Goal: Task Accomplishment & Management: Complete application form

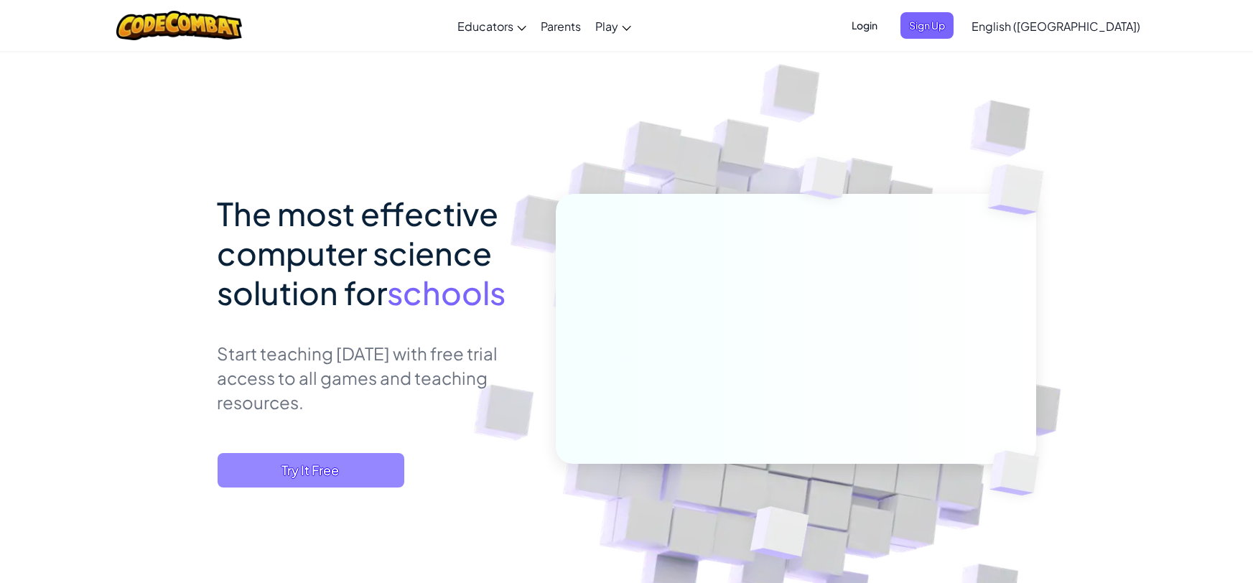
click at [370, 468] on span "Try It Free" at bounding box center [311, 470] width 187 height 34
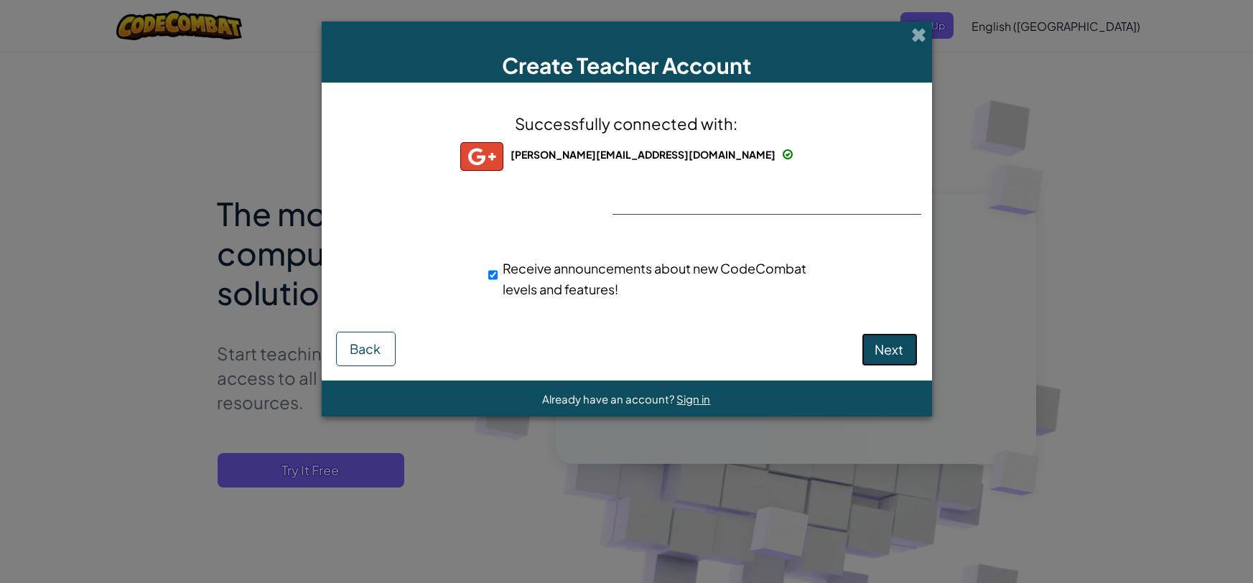
click at [875, 358] on button "Next" at bounding box center [890, 349] width 56 height 33
select select
select select "[GEOGRAPHIC_DATA]"
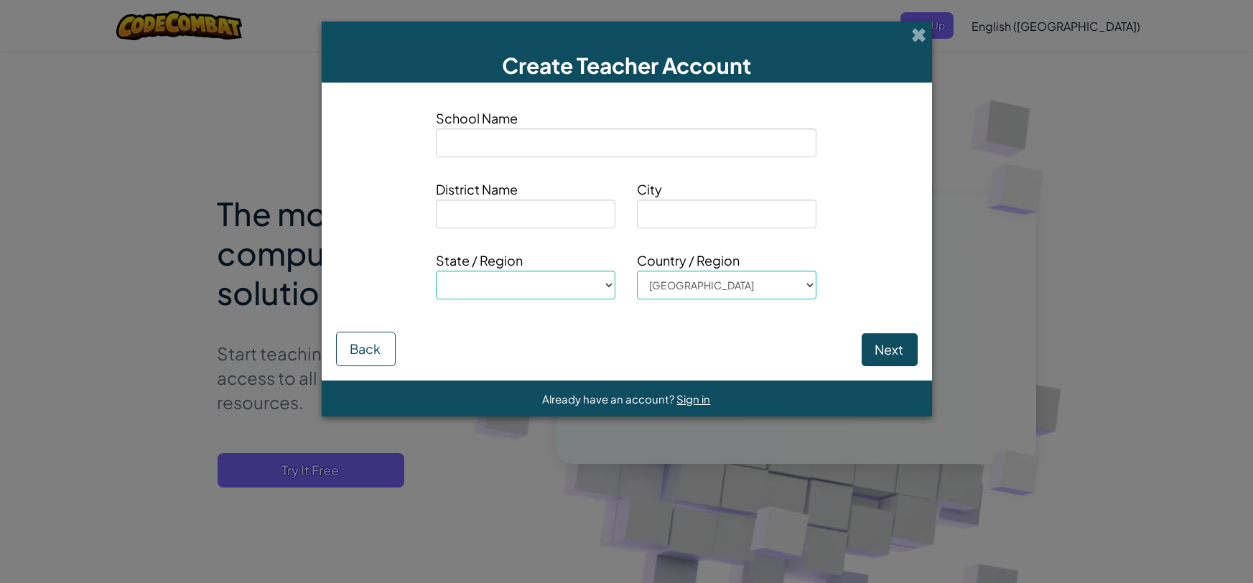
click at [567, 147] on input at bounding box center [626, 143] width 381 height 29
type input "N"
select select
type input "Ne"
select select
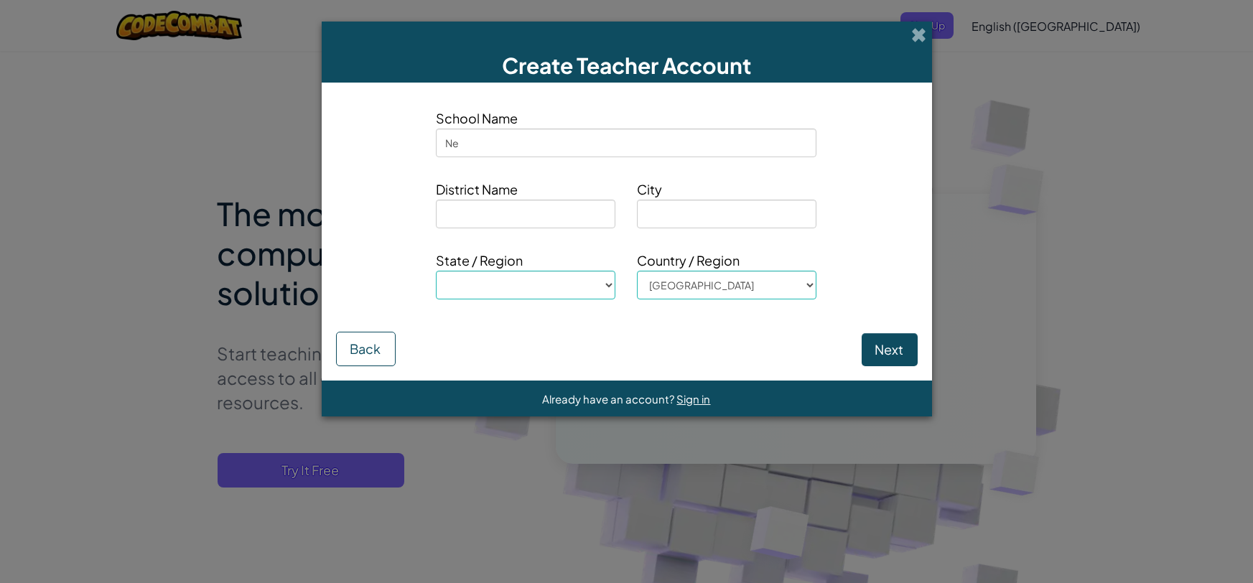
type input "New"
select select
type input "New"
select select
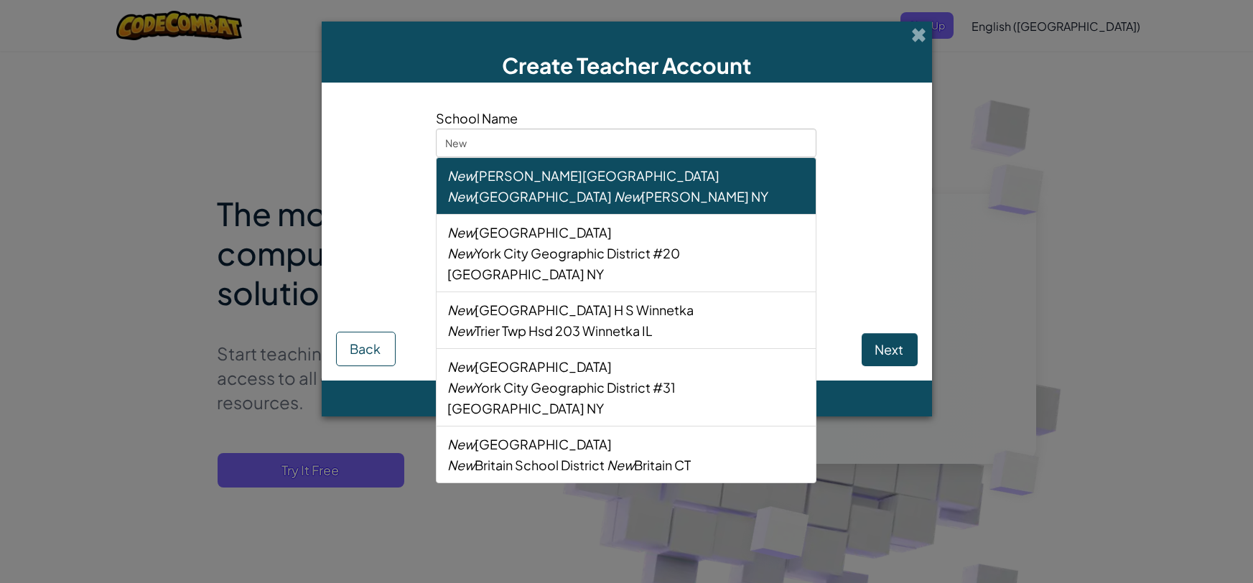
type input "New H"
select select
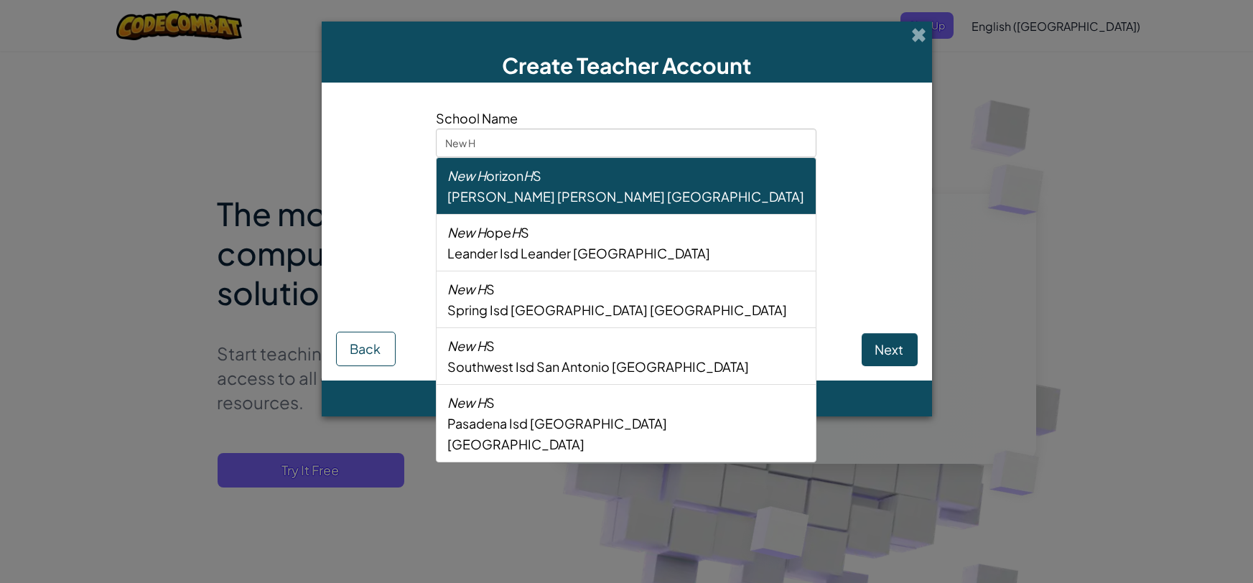
type input "New He"
select select
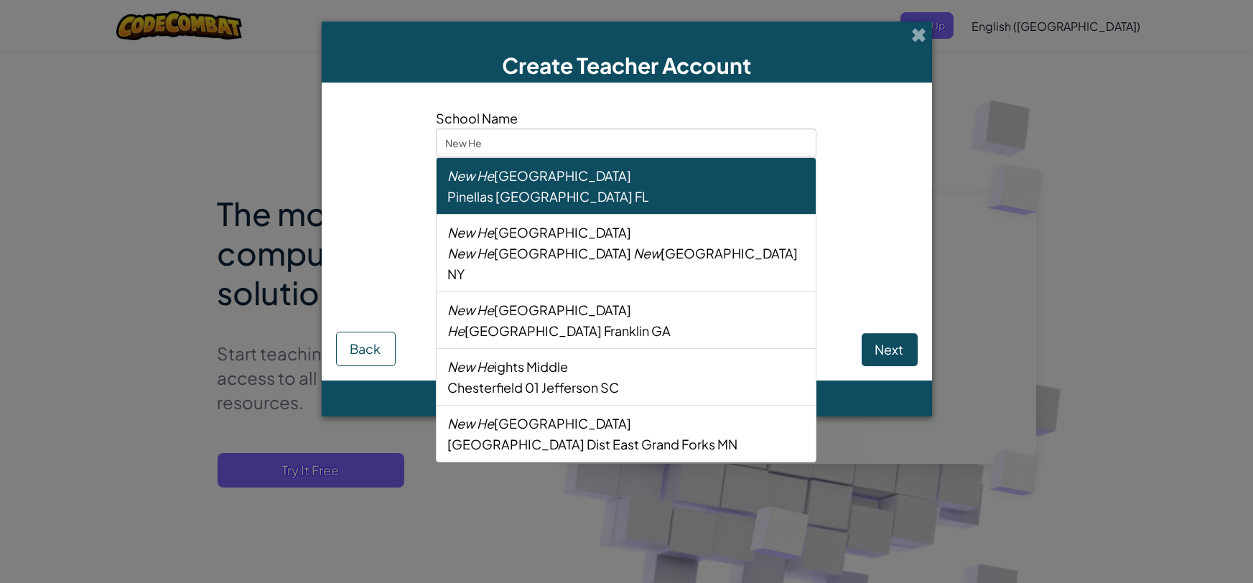
type input "New Hei"
select select
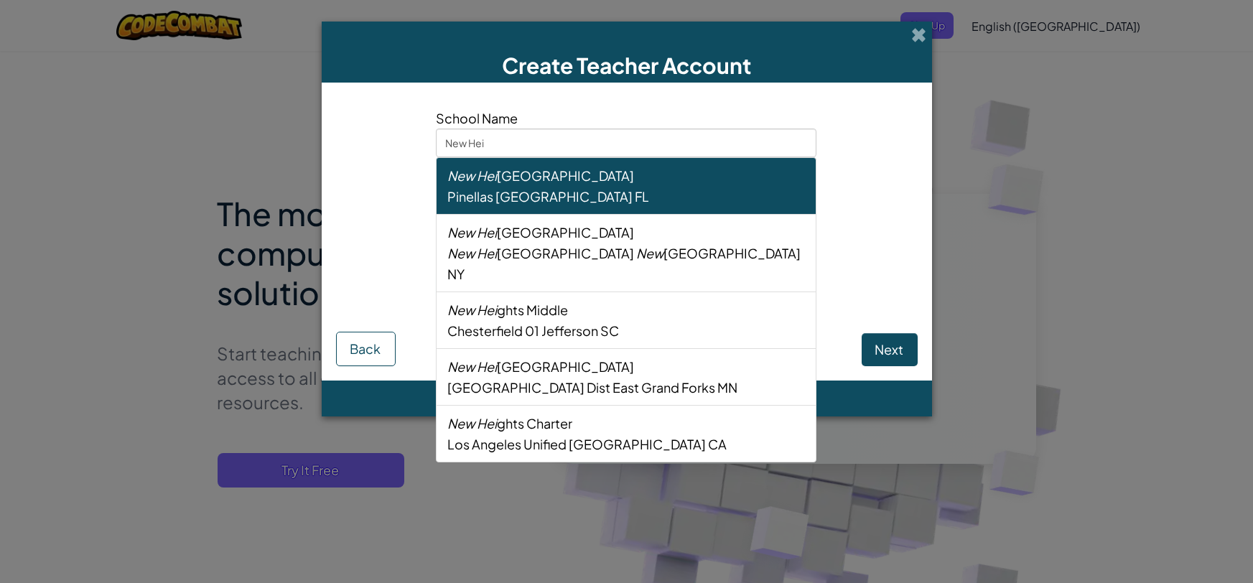
type input "New Heig"
select select
type input "New Heigh"
select select
type input "New Height"
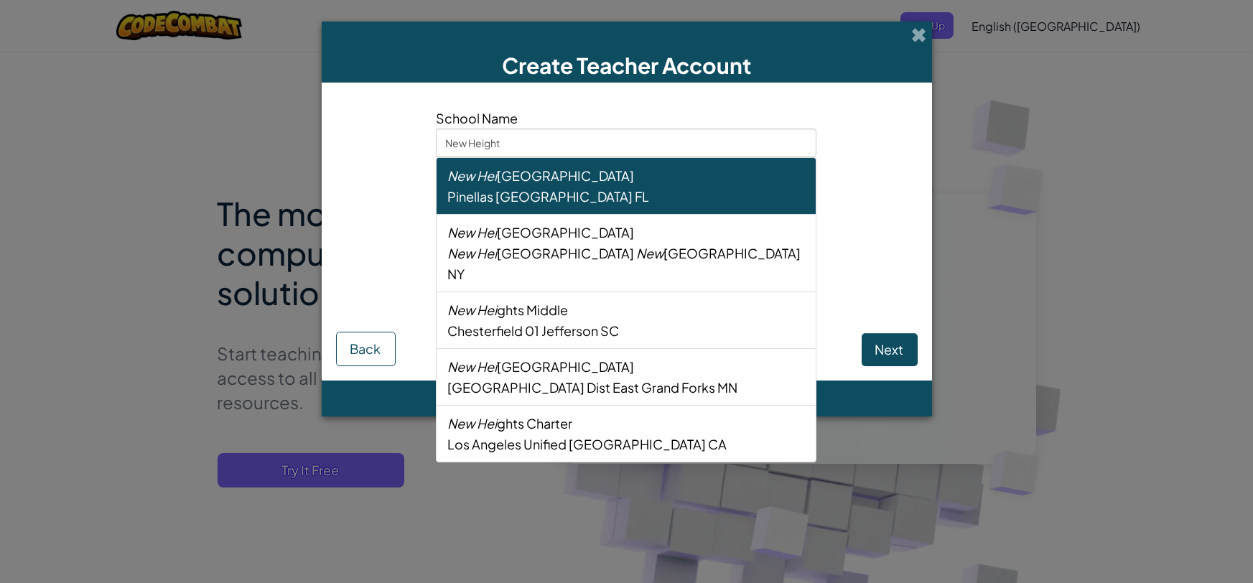
select select
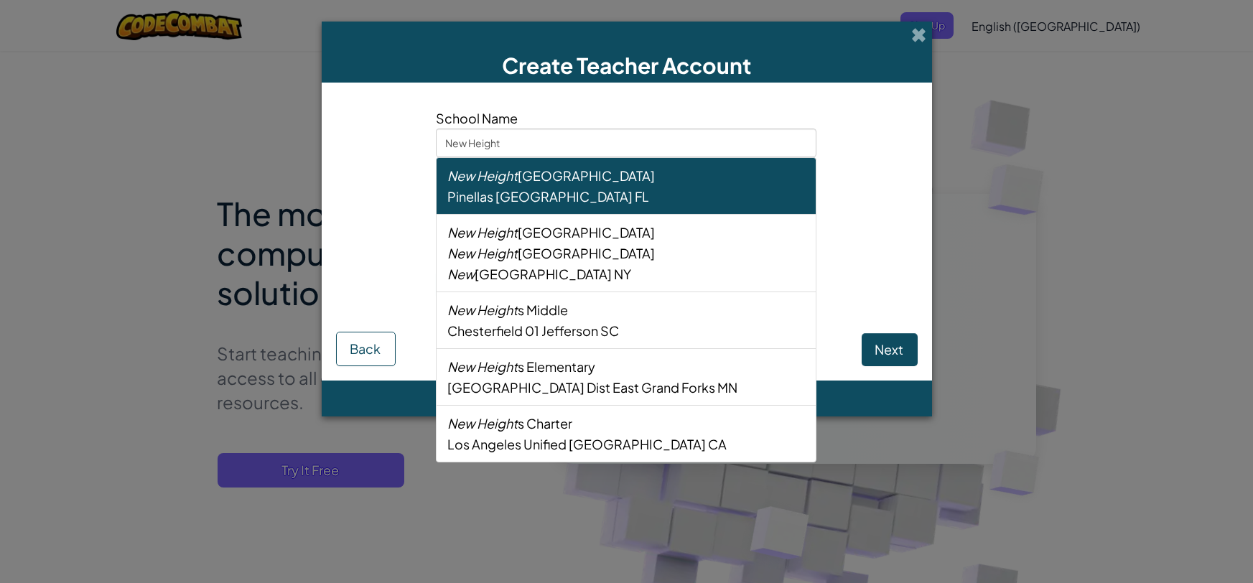
type input "[GEOGRAPHIC_DATA]"
select select
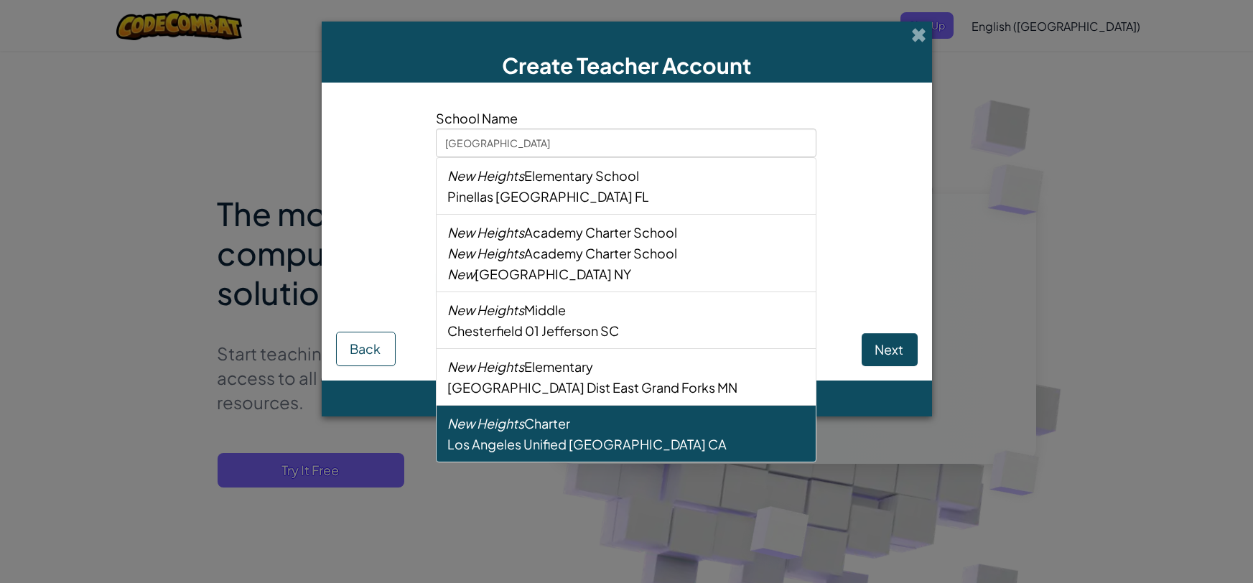
click at [554, 436] on span "Los Angeles Unified" at bounding box center [506, 444] width 119 height 17
type input "New Heights Charter"
type input "Los Angeles Unified"
type input "[GEOGRAPHIC_DATA]"
select select "CA"
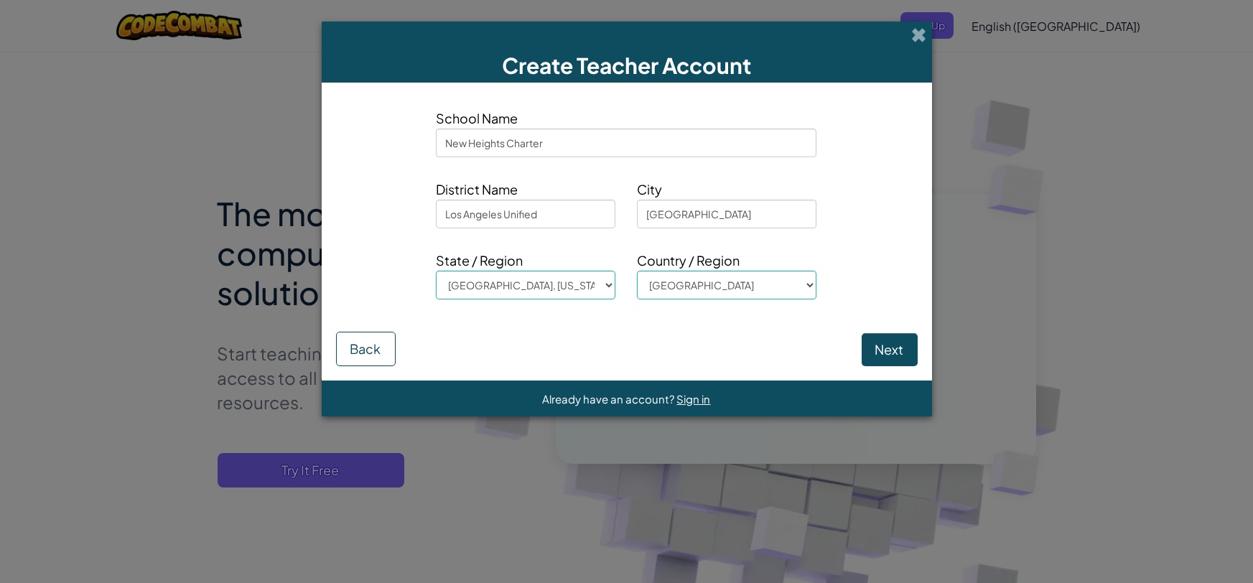
type input "New Heights Charter"
click at [894, 354] on button "Next" at bounding box center [890, 349] width 56 height 33
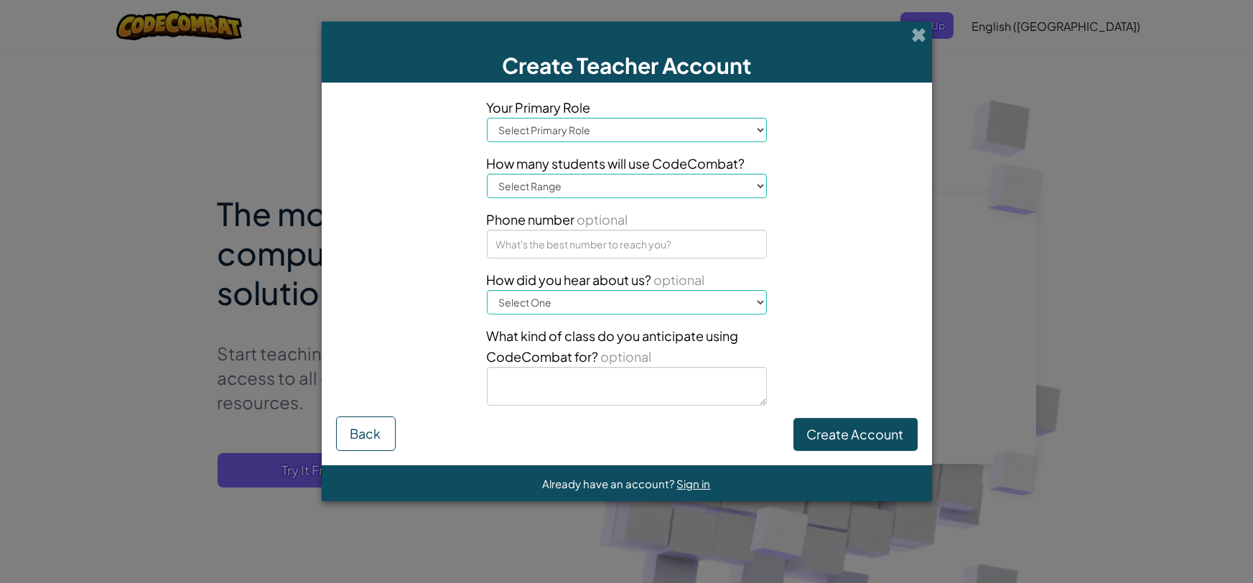
click at [664, 126] on select "Select Primary Role Principal Parent Technology coordinator Teacher Curriculum …" at bounding box center [627, 130] width 280 height 24
select select "Technology coordinator"
click at [487, 118] on select "Select Primary Role Principal Parent Technology coordinator Teacher Curriculum …" at bounding box center [627, 130] width 280 height 24
click at [644, 239] on input at bounding box center [627, 244] width 280 height 29
click at [730, 261] on div "Your Primary Role Select Primary Role Principal Parent Technology coordinator T…" at bounding box center [627, 257] width 302 height 320
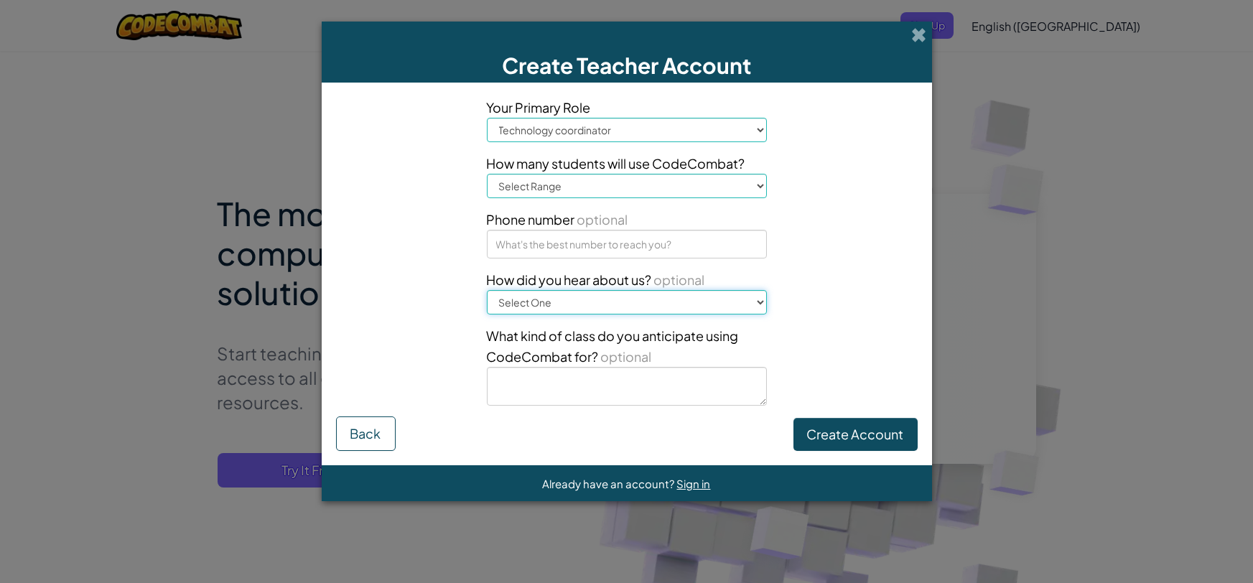
click at [753, 299] on select "Select One Conference (e.g. ISTE) [DOMAIN_NAME][URL] of Code A teacher An admin…" at bounding box center [627, 302] width 280 height 24
select select "Google"
click at [487, 290] on select "Select One Conference (e.g. ISTE) [DOMAIN_NAME][URL] of Code A teacher An admin…" at bounding box center [627, 302] width 280 height 24
click at [878, 442] on button "Create Account" at bounding box center [856, 434] width 124 height 33
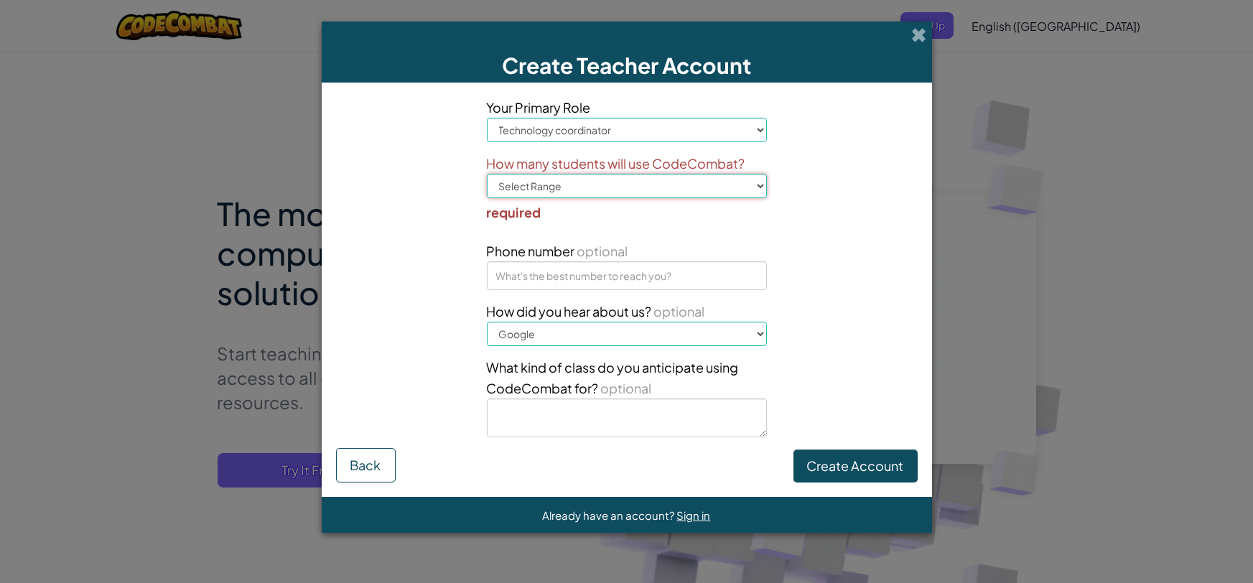
click at [746, 182] on select "Select Range 1-10 11-50 [PHONE_NUMBER] [PHONE_NUMBER] 1000+" at bounding box center [627, 186] width 280 height 24
select select "51-100"
click at [487, 174] on select "Select Range 1-10 11-50 [PHONE_NUMBER] [PHONE_NUMBER] 1000+" at bounding box center [627, 186] width 280 height 24
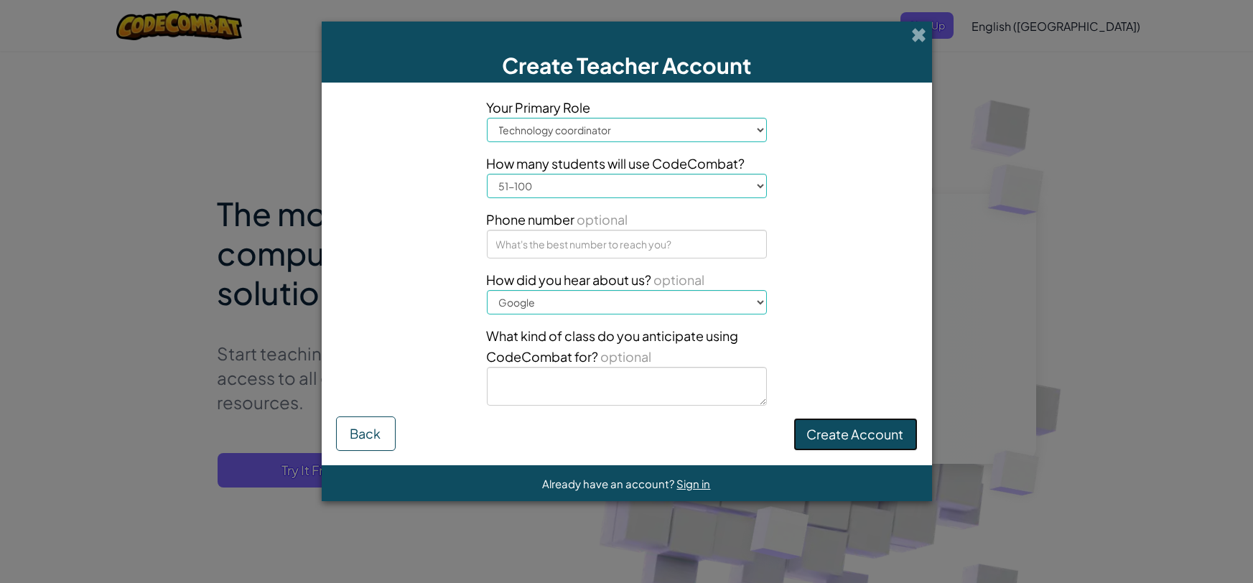
click at [889, 444] on button "Create Account" at bounding box center [856, 434] width 124 height 33
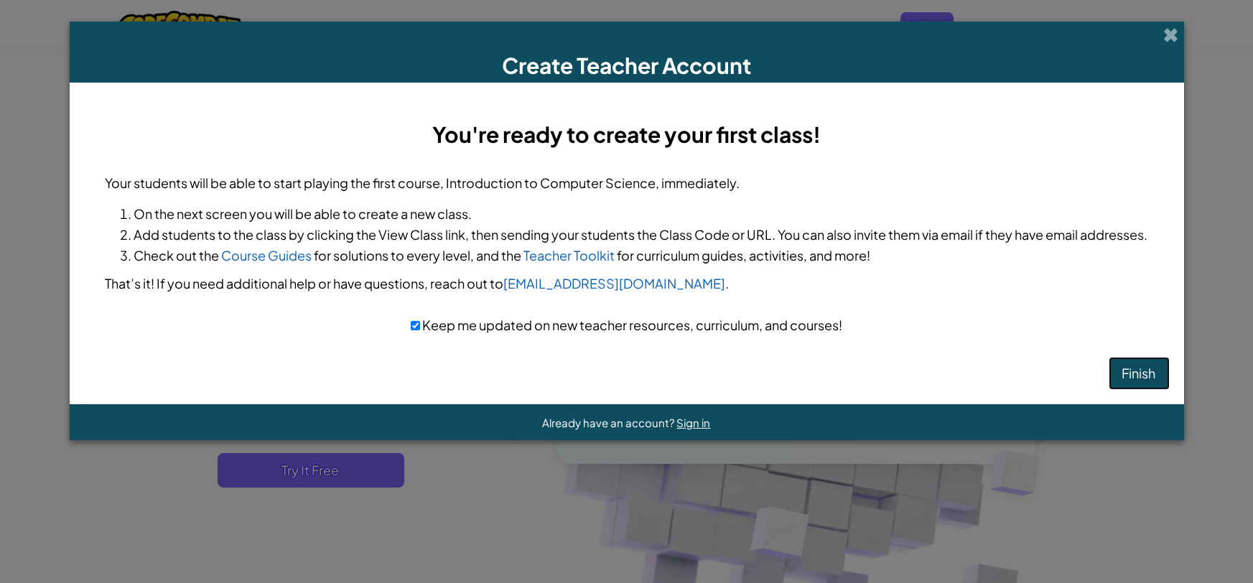
click at [1129, 369] on button "Finish" at bounding box center [1139, 373] width 61 height 33
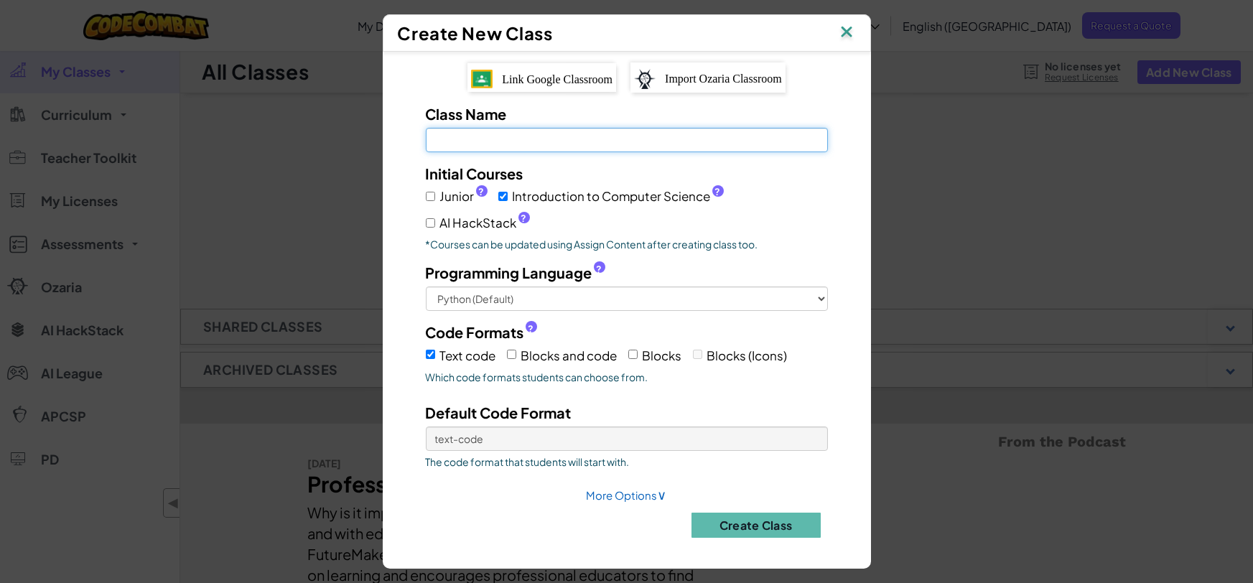
click at [509, 139] on input "Class Name Field is required" at bounding box center [627, 140] width 402 height 24
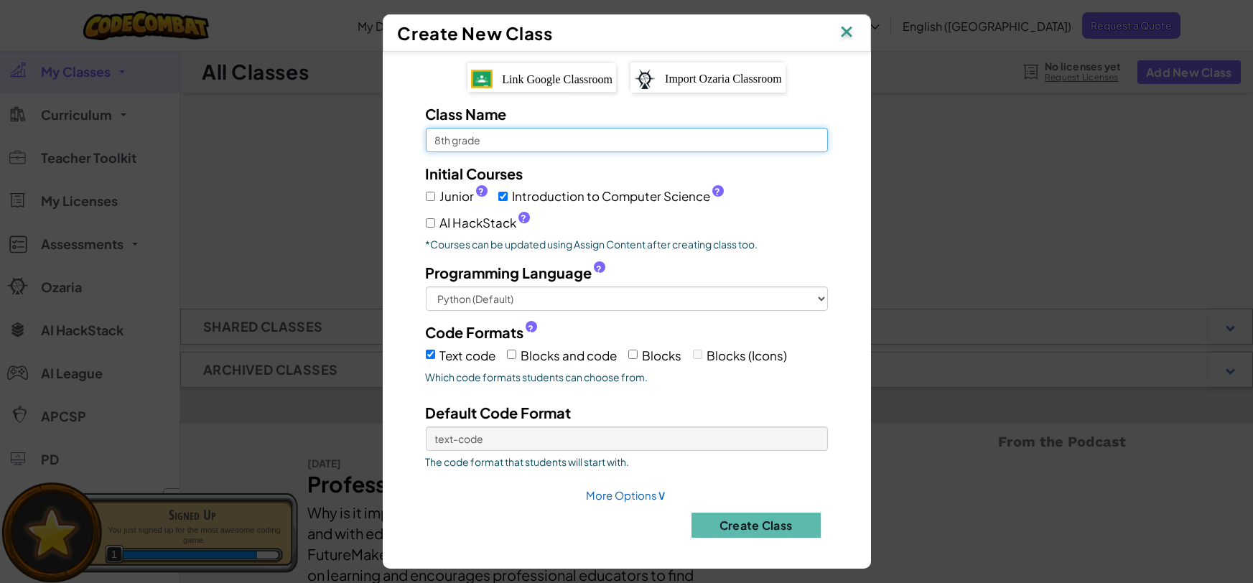
type input "8th grade"
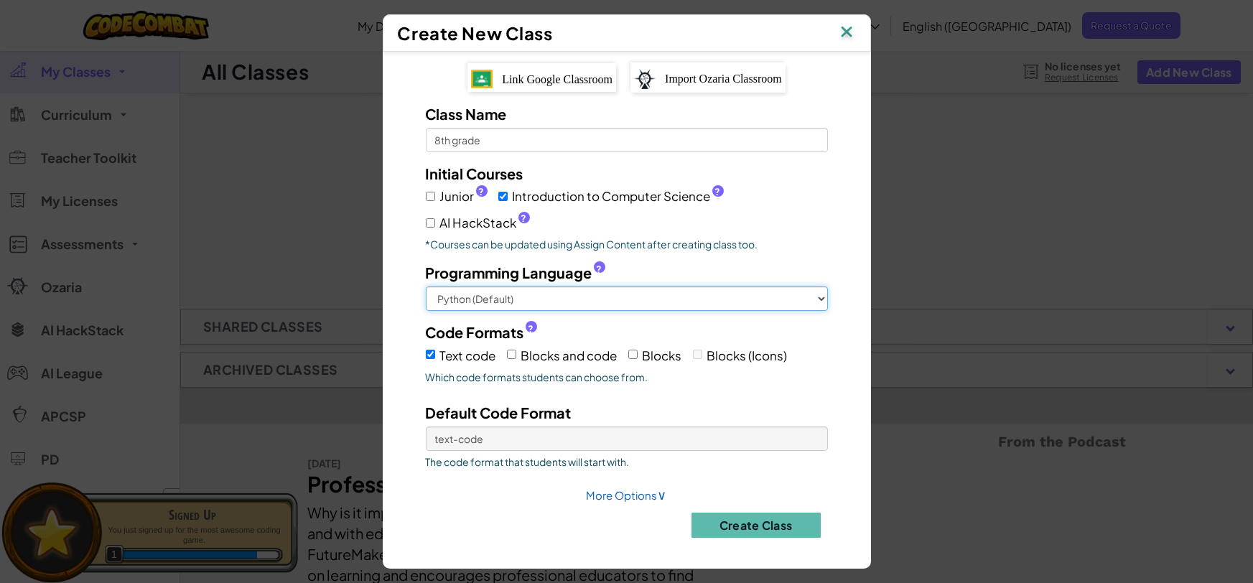
click at [557, 296] on select "Python (Default) JavaScript C++ [GEOGRAPHIC_DATA] (Experimental)" at bounding box center [627, 299] width 402 height 24
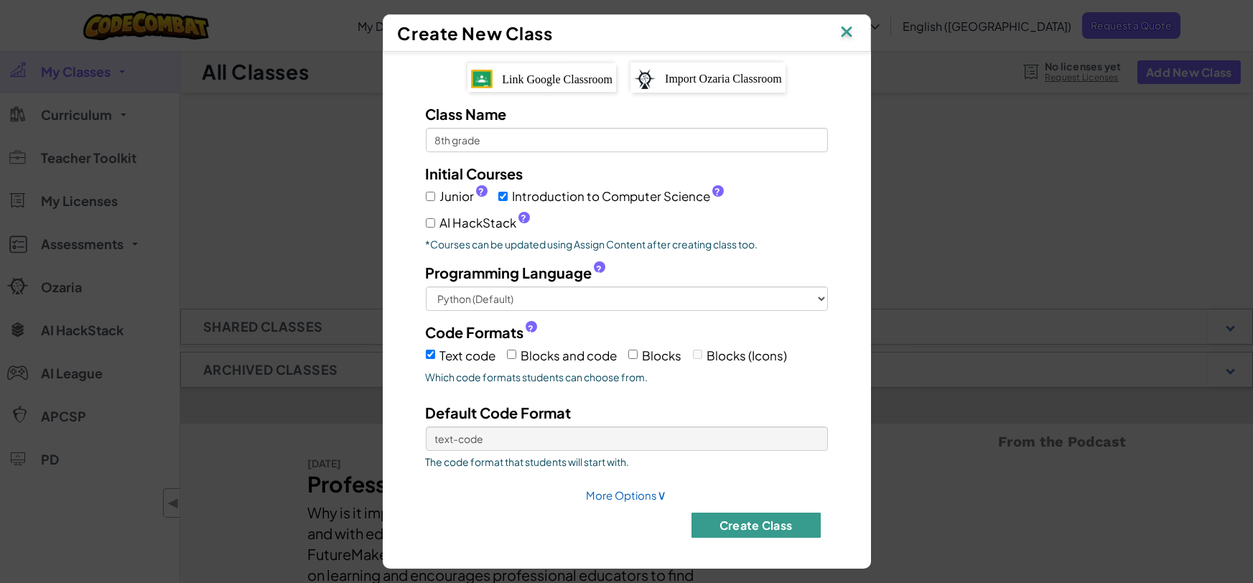
click at [748, 524] on button "Create Class" at bounding box center [756, 525] width 129 height 25
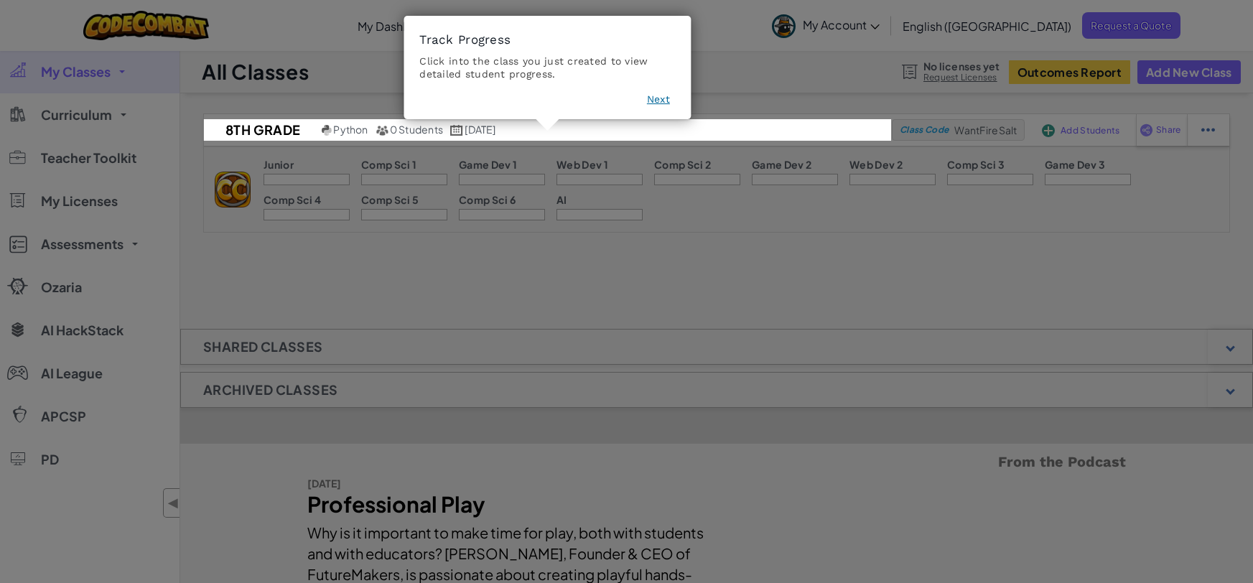
click at [662, 102] on button "Next" at bounding box center [658, 100] width 23 height 14
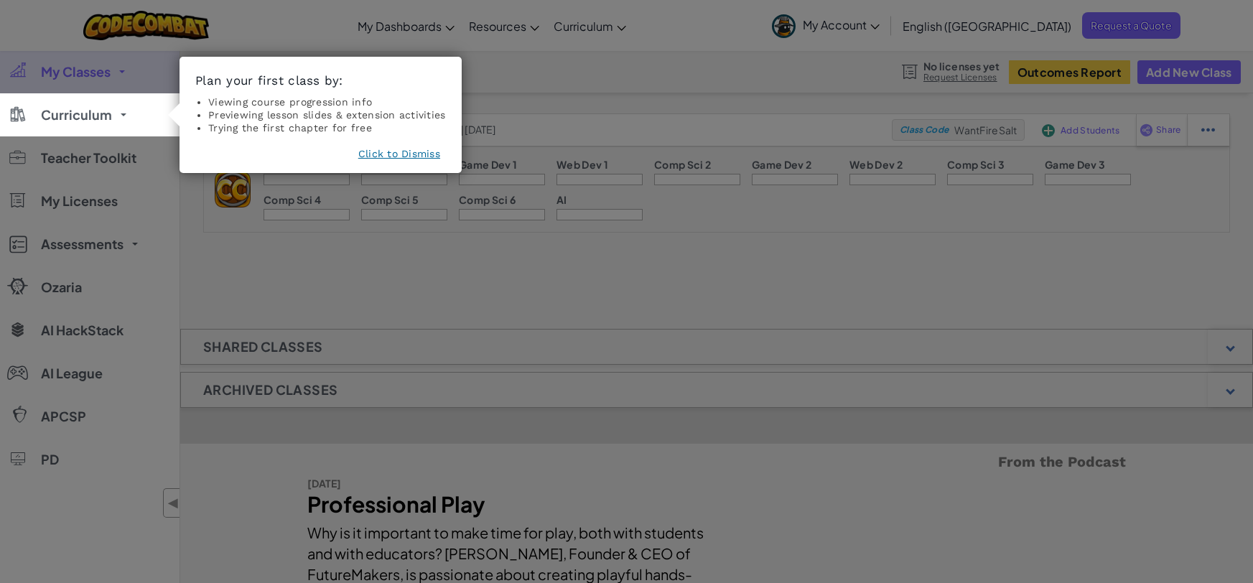
click at [420, 156] on button "Click to Dismiss" at bounding box center [399, 154] width 82 height 14
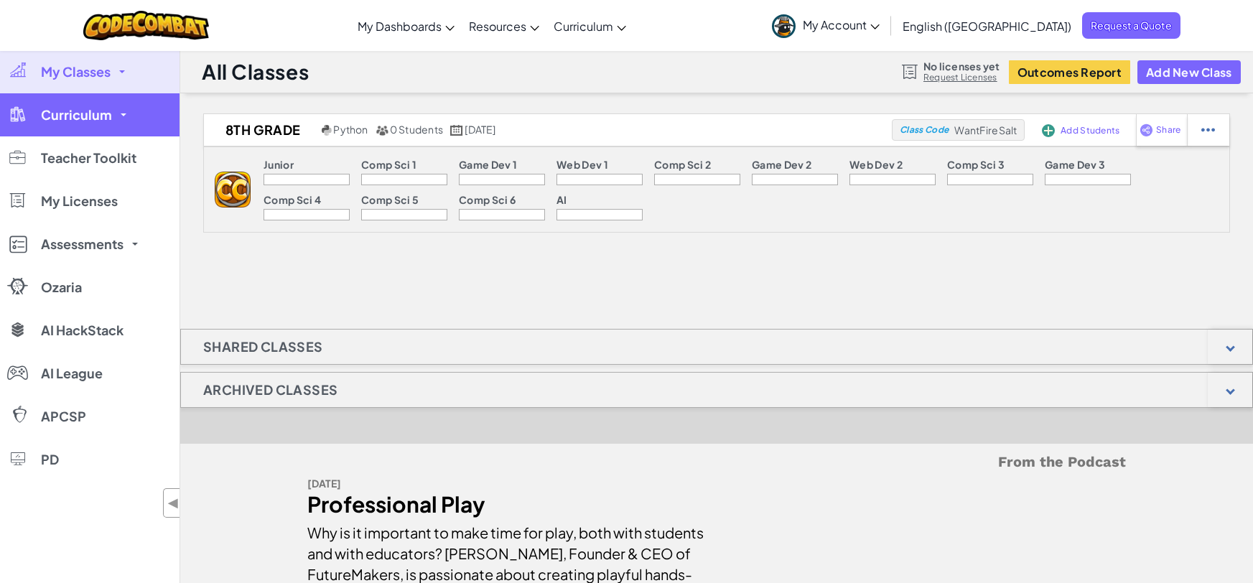
click at [101, 123] on link "Curriculum" at bounding box center [90, 114] width 180 height 43
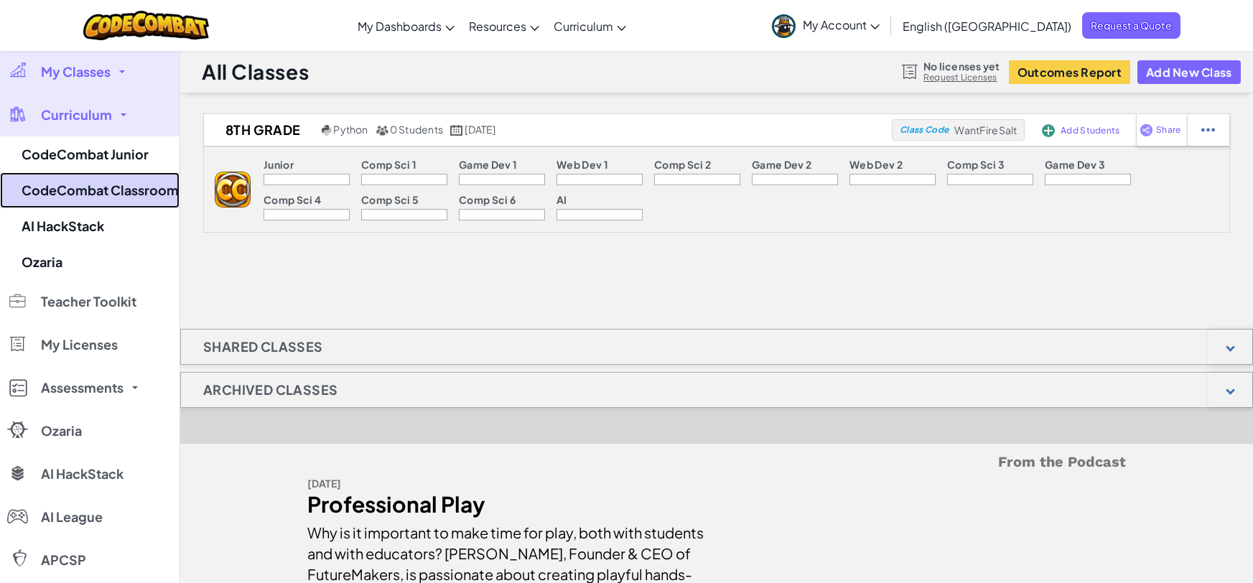
click at [114, 200] on link "CodeCombat Classroom" at bounding box center [90, 190] width 180 height 36
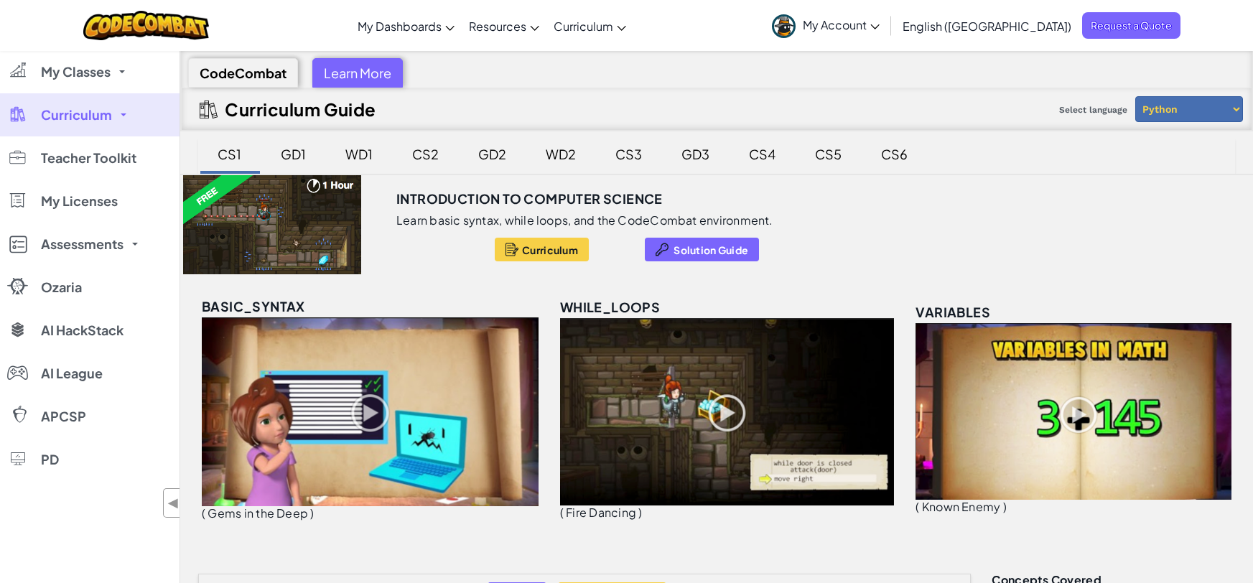
click at [287, 220] on div at bounding box center [272, 224] width 184 height 99
click at [514, 248] on div at bounding box center [512, 249] width 13 height 17
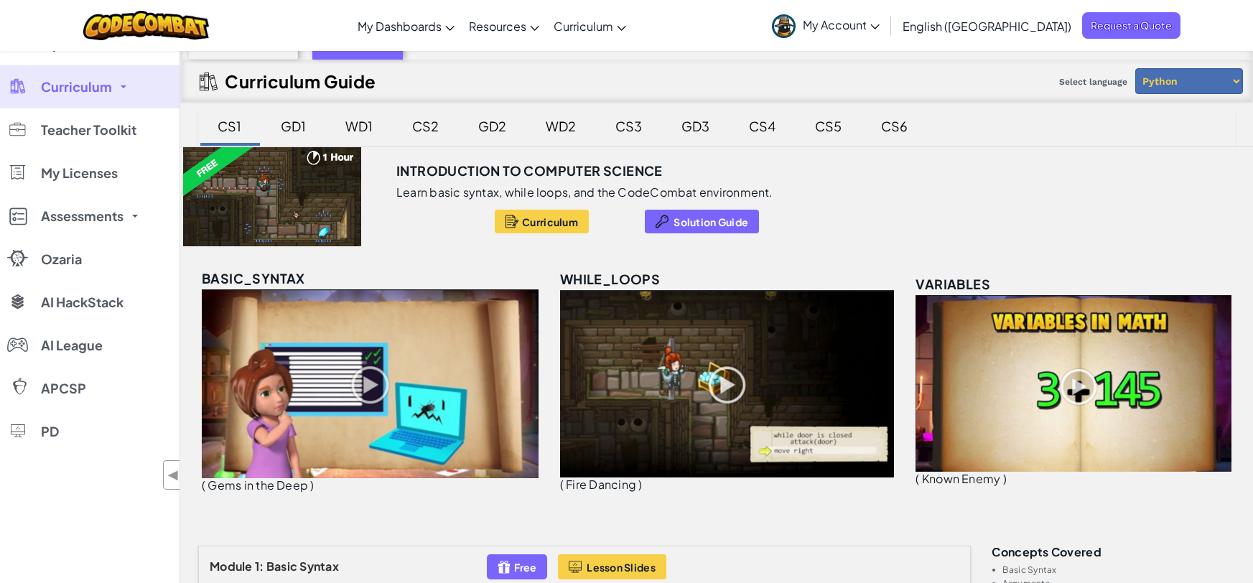
scroll to position [100, 0]
